Goal: Use online tool/utility: Utilize a website feature to perform a specific function

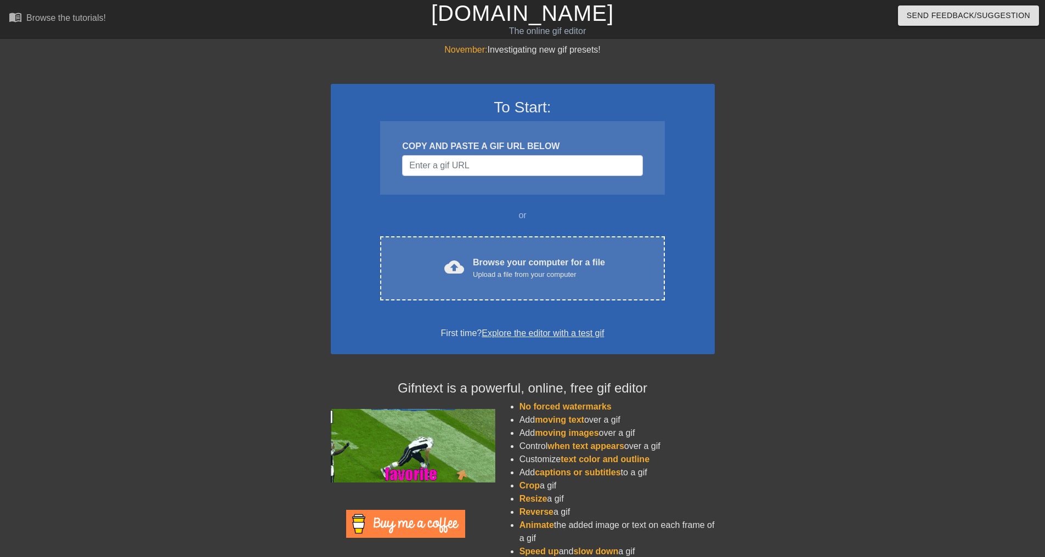
click at [474, 154] on div "COPY AND PASTE A GIF URL BELOW" at bounding box center [522, 158] width 284 height 74
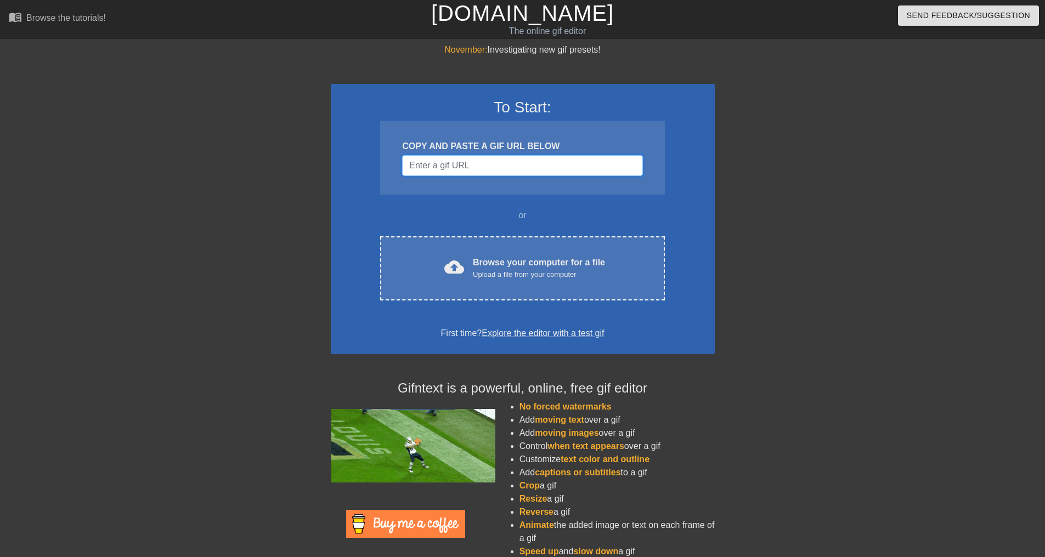
click at [474, 157] on input "Username" at bounding box center [522, 165] width 240 height 21
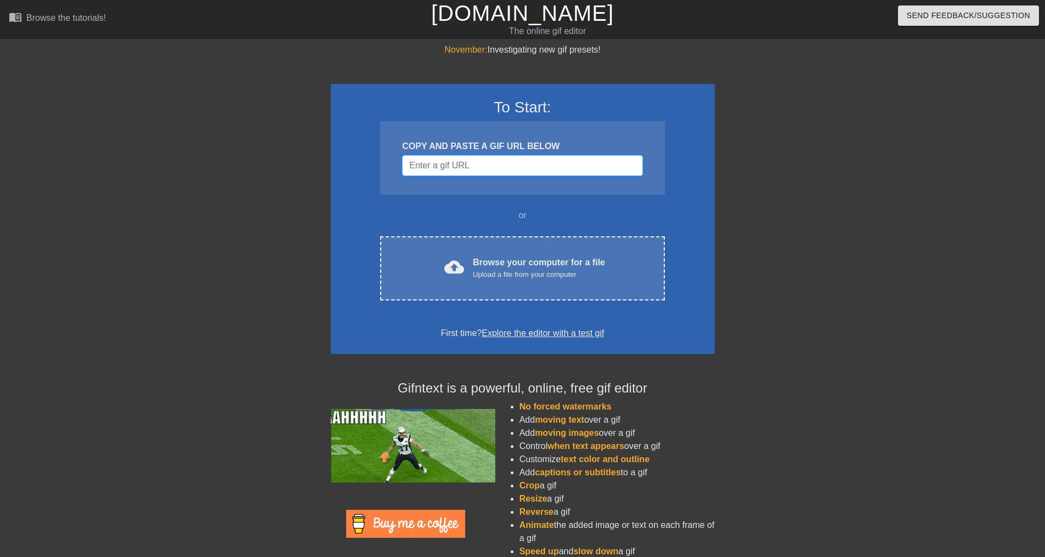
click at [475, 172] on input "Username" at bounding box center [522, 165] width 240 height 21
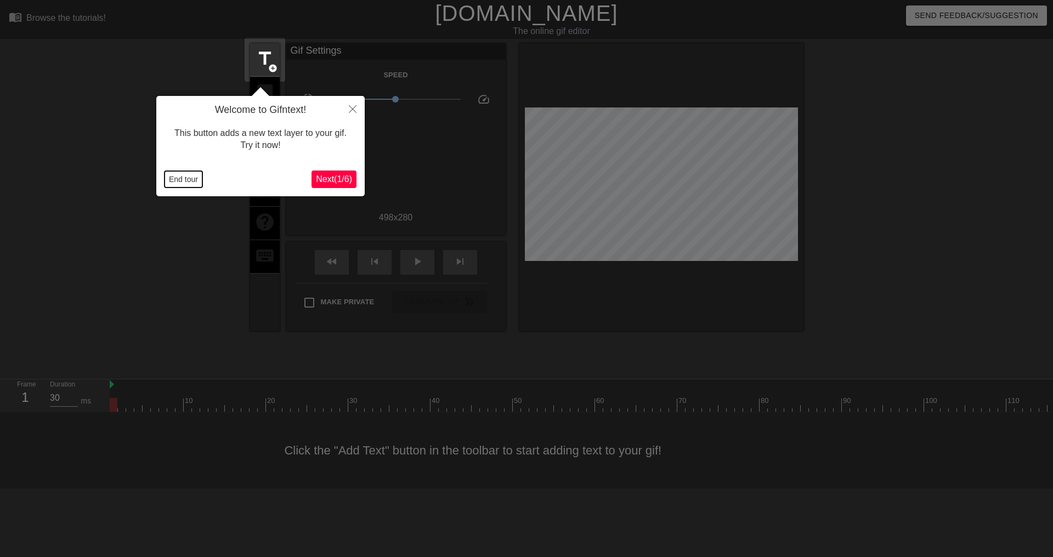
click at [190, 183] on button "End tour" at bounding box center [184, 179] width 38 height 16
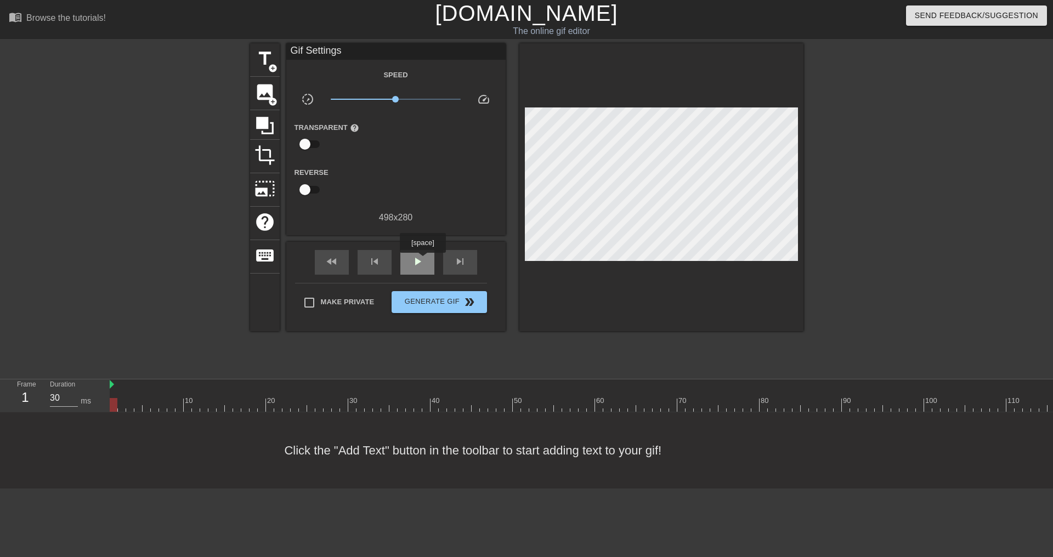
click at [422, 261] on span "play_arrow" at bounding box center [417, 261] width 13 height 13
click at [275, 56] on span "title" at bounding box center [265, 58] width 21 height 21
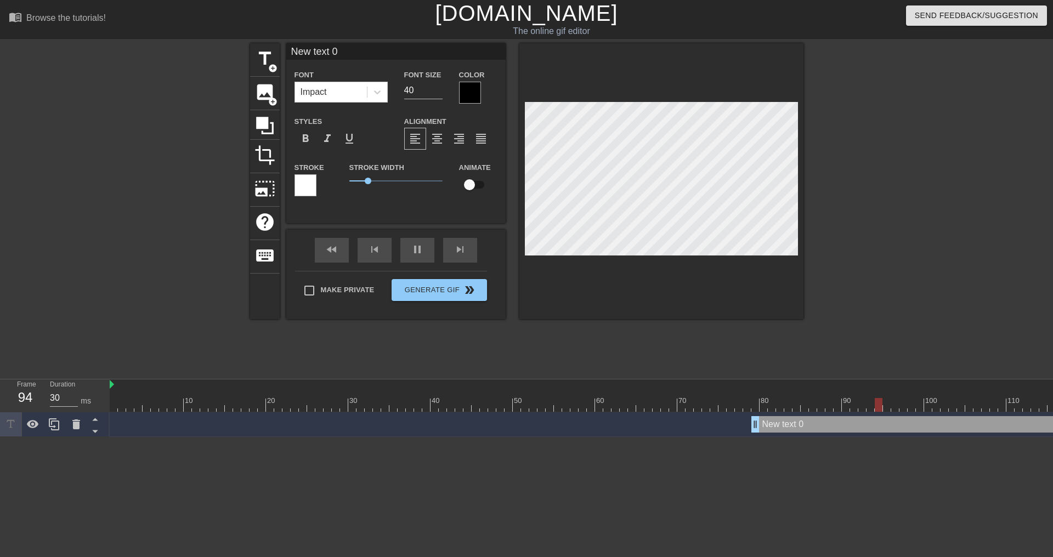
click at [327, 55] on input "New text 0" at bounding box center [395, 51] width 219 height 16
drag, startPoint x: 371, startPoint y: 54, endPoint x: 190, endPoint y: 39, distance: 182.3
click at [190, 39] on div "menu_book Browse the tutorials! [DOMAIN_NAME] The online gif editor Send Feedba…" at bounding box center [526, 218] width 1053 height 437
type input "30"
type input "S"
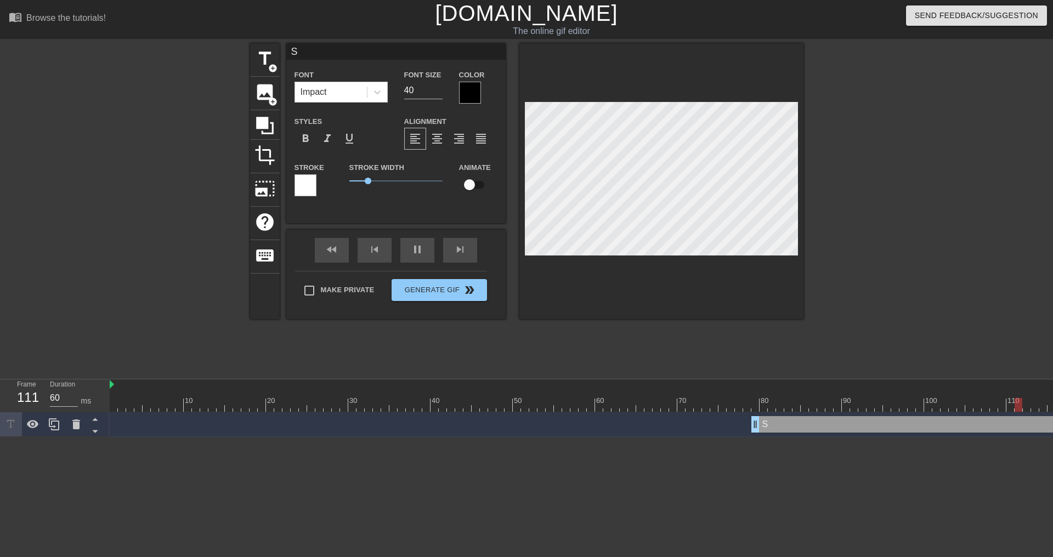
type input "30"
type input "S"
click at [480, 91] on div at bounding box center [470, 93] width 22 height 22
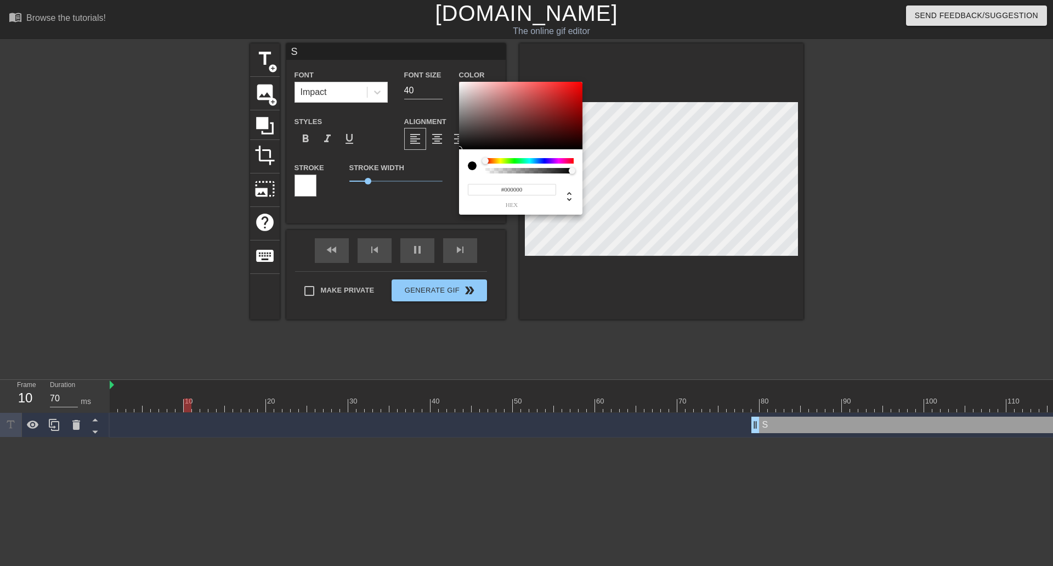
type input "30"
type input "#FFFFFF"
drag, startPoint x: 481, startPoint y: 109, endPoint x: 424, endPoint y: 65, distance: 72.3
click at [424, 65] on div "#FFFFFF hex" at bounding box center [526, 283] width 1053 height 566
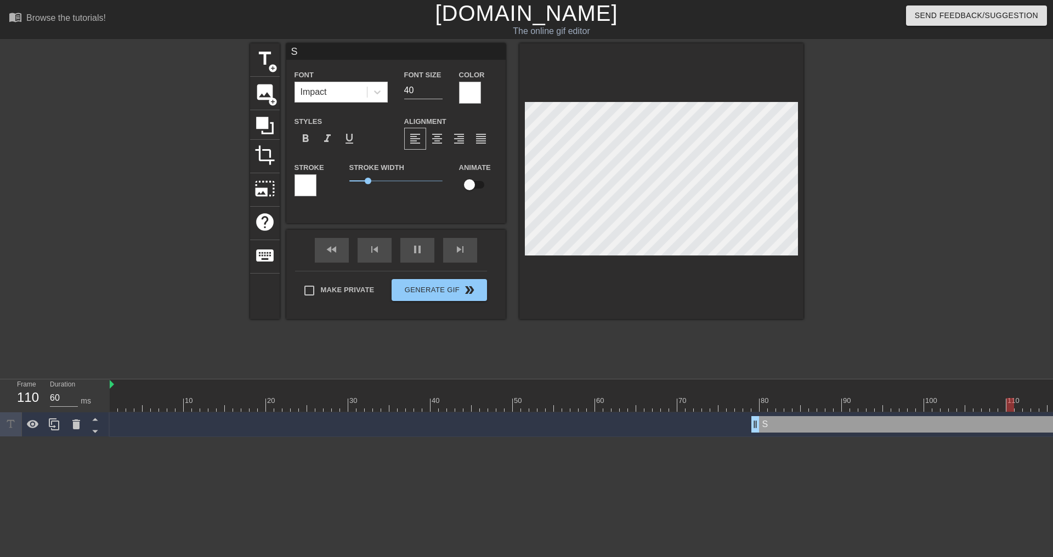
click at [317, 185] on div "Stroke" at bounding box center [314, 179] width 38 height 36
click at [311, 185] on div at bounding box center [306, 185] width 22 height 22
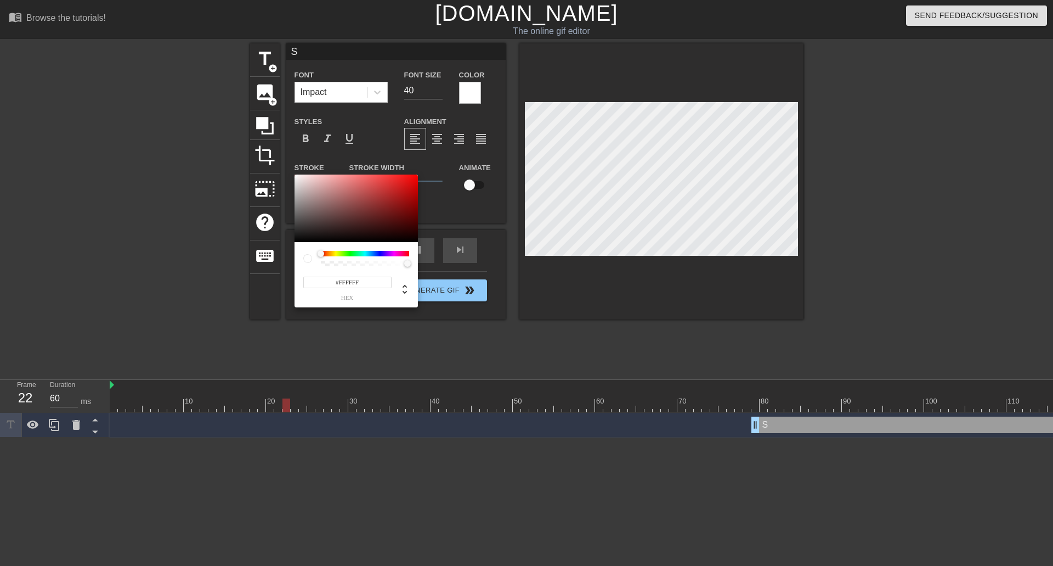
type input "30"
type input "#978282"
type input "60"
type input "#302E2E"
type input "30"
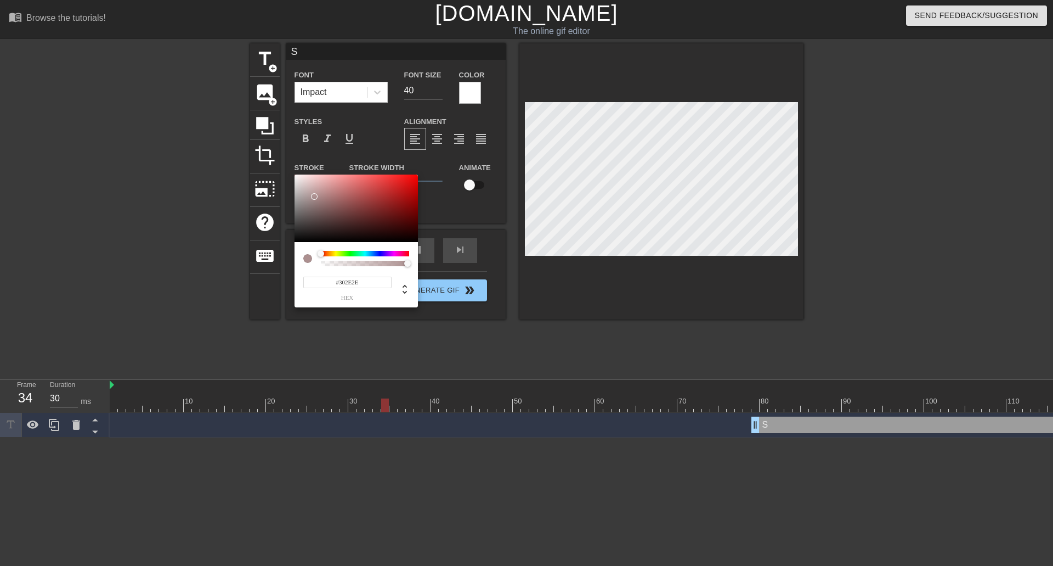
type input "#000000"
drag, startPoint x: 314, startPoint y: 196, endPoint x: 279, endPoint y: 267, distance: 78.8
click at [279, 267] on div "#000000 hex" at bounding box center [526, 283] width 1053 height 566
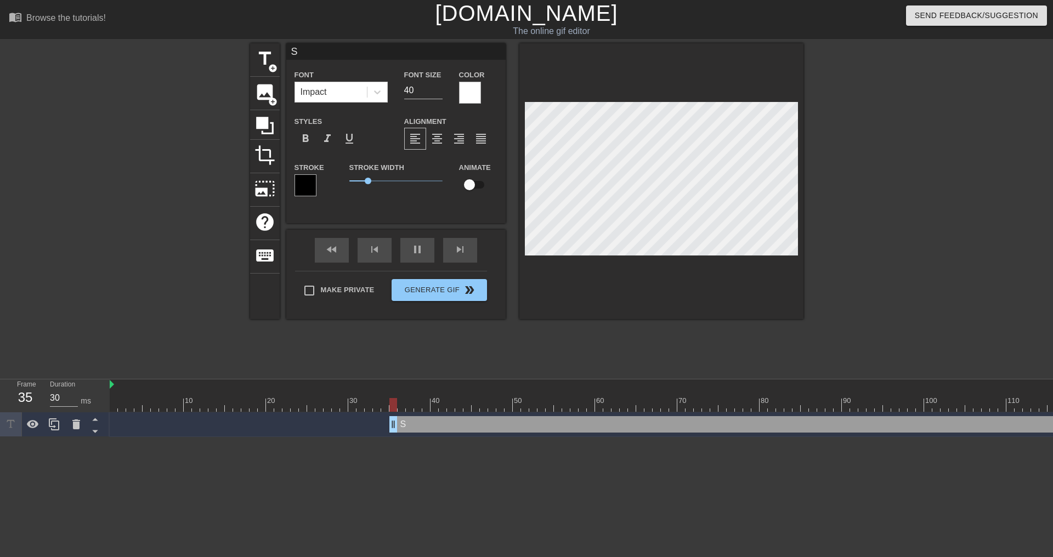
drag, startPoint x: 757, startPoint y: 429, endPoint x: 390, endPoint y: 441, distance: 367.3
click at [390, 437] on div "10 20 30 40 50 60 70 80 90 100 110 120 S drag_handle drag_handle" at bounding box center [582, 409] width 944 height 58
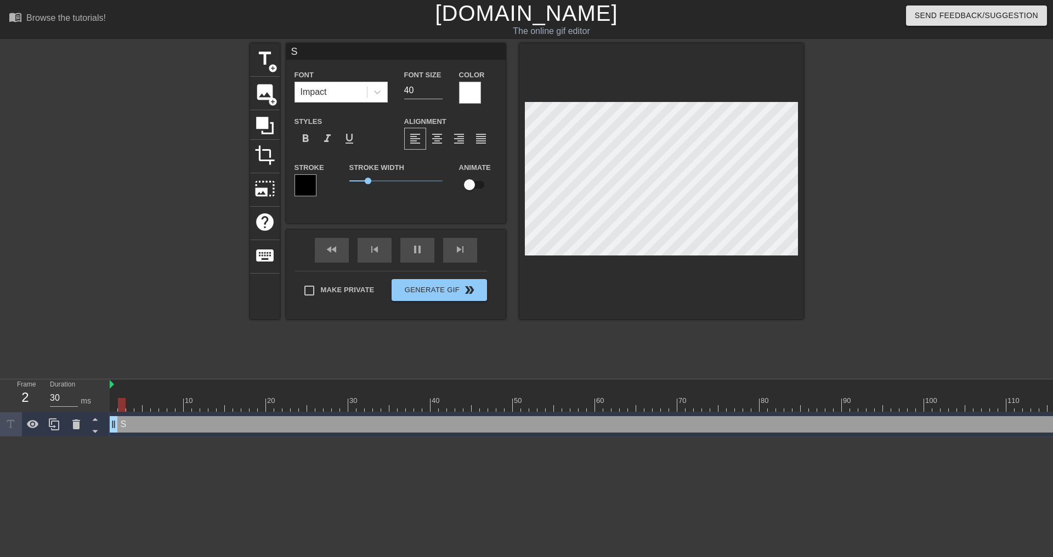
drag, startPoint x: 385, startPoint y: 425, endPoint x: 64, endPoint y: 411, distance: 320.7
click at [64, 411] on div "Frame 2 Duration 30 ms 10 20 30 40 50 60 70 80 90 100 110 120 S drag_handle dra…" at bounding box center [526, 409] width 1053 height 58
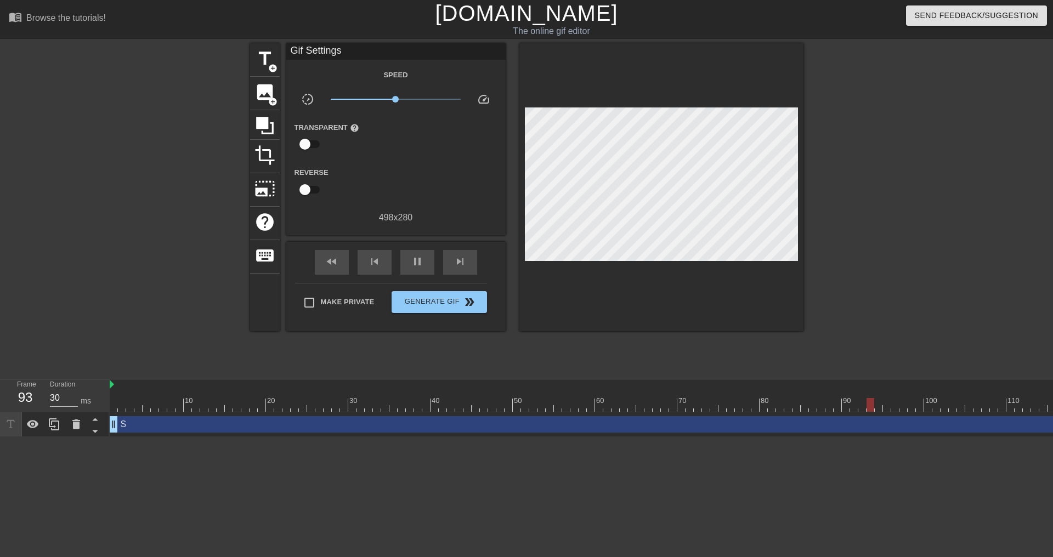
click at [950, 248] on div at bounding box center [899, 207] width 165 height 329
type input "30"
click at [428, 296] on span "Generate Gif double_arrow" at bounding box center [439, 302] width 86 height 13
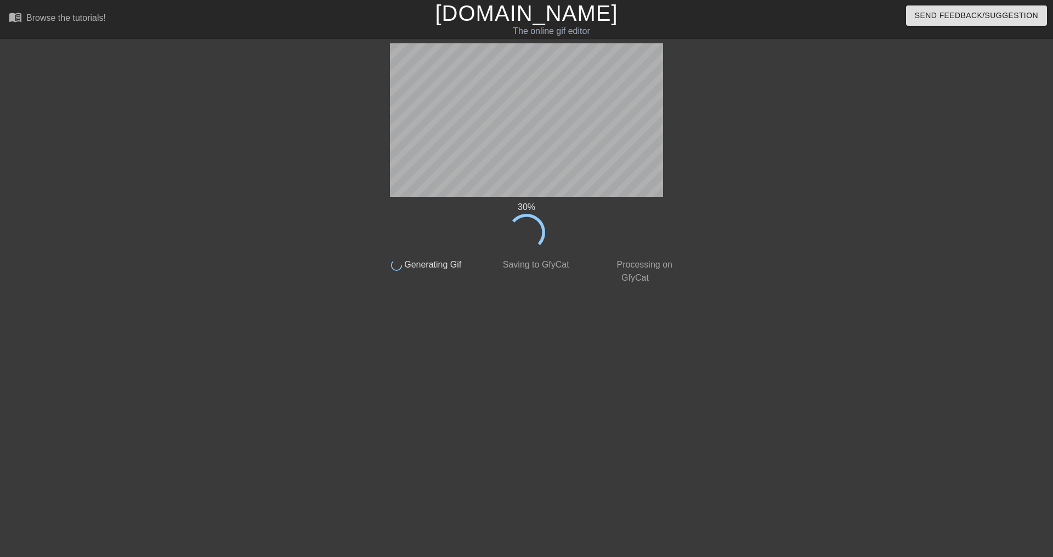
click at [330, 157] on div at bounding box center [276, 207] width 165 height 329
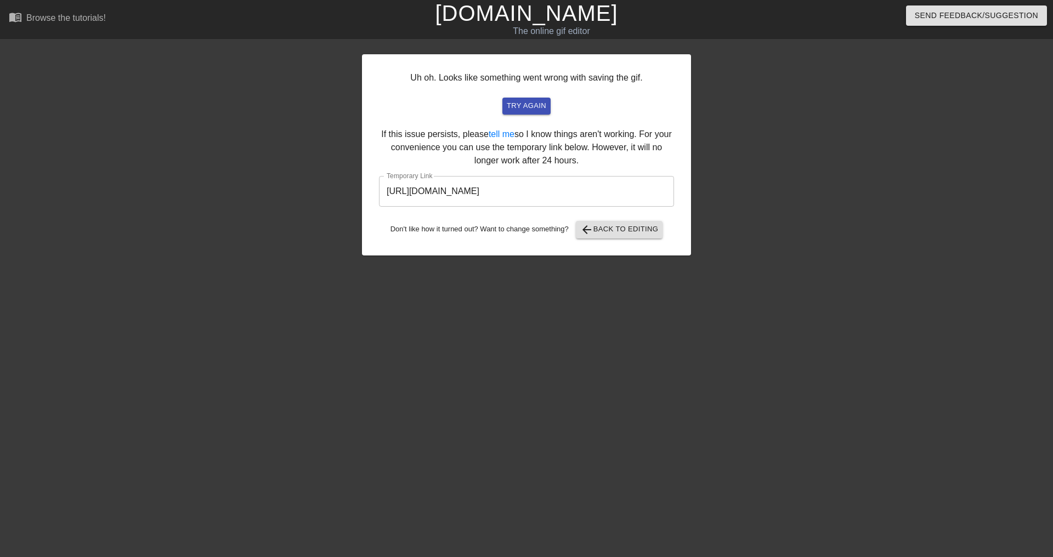
click at [478, 203] on input "[URL][DOMAIN_NAME]" at bounding box center [526, 191] width 295 height 31
